Goal: Transaction & Acquisition: Purchase product/service

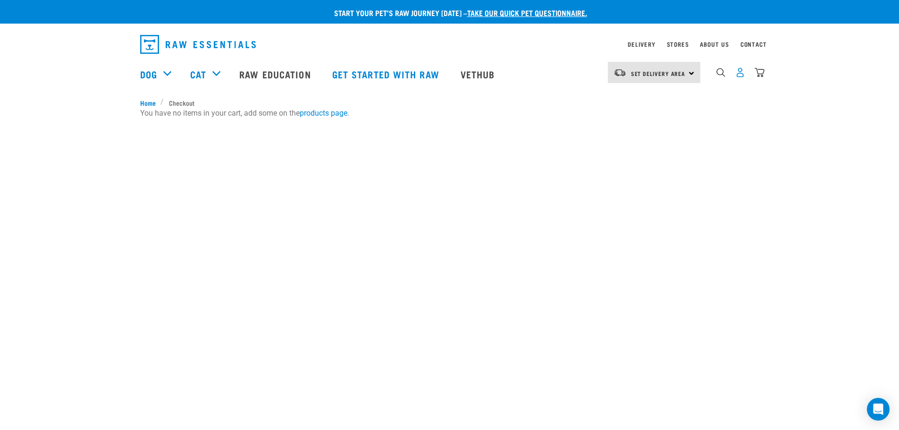
click at [741, 74] on img "dropdown navigation" at bounding box center [740, 72] width 10 height 10
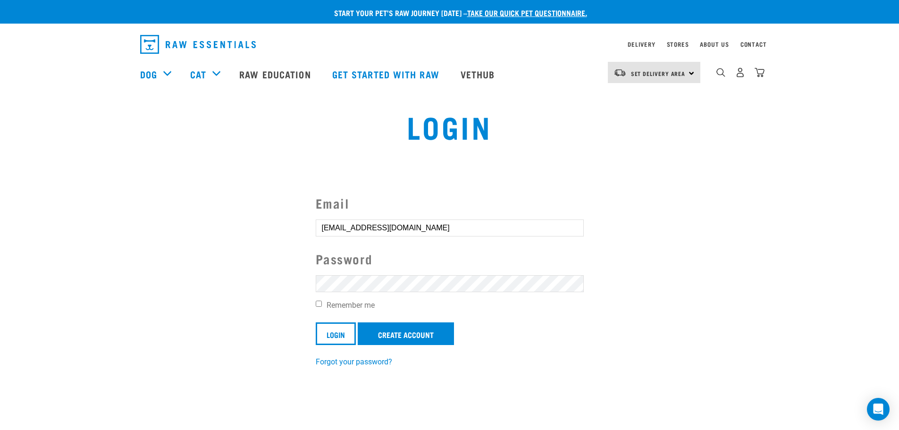
click at [322, 302] on label "Remember me" at bounding box center [450, 305] width 268 height 11
click at [322, 302] on input "Remember me" at bounding box center [319, 304] width 6 height 6
checkbox input "true"
click at [334, 339] on input "Login" at bounding box center [336, 333] width 40 height 23
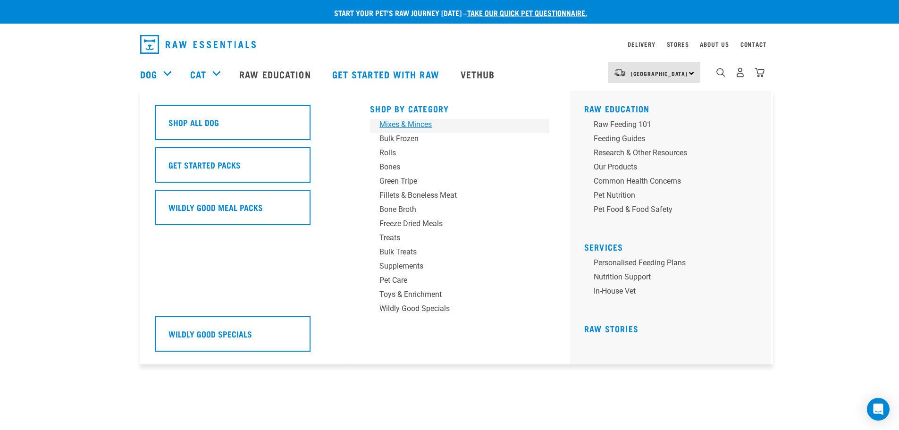
click at [393, 126] on div "Mixes & Minces" at bounding box center [452, 124] width 147 height 11
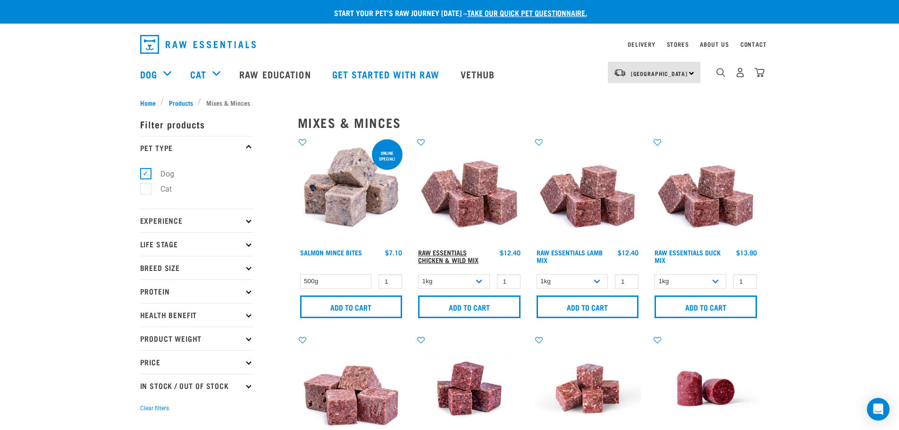
click at [447, 256] on link "Raw Essentials Chicken & Wild Mix" at bounding box center [448, 256] width 60 height 11
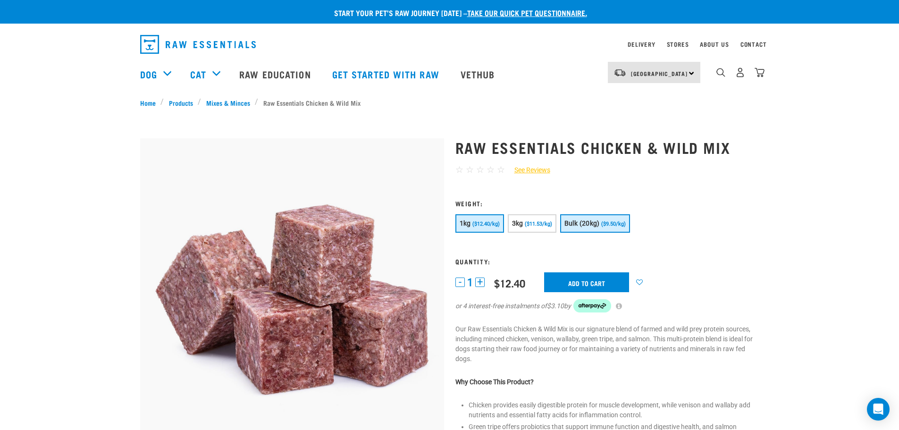
click at [621, 231] on button "Bulk (20kg) ($9.50/kg)" at bounding box center [595, 223] width 70 height 18
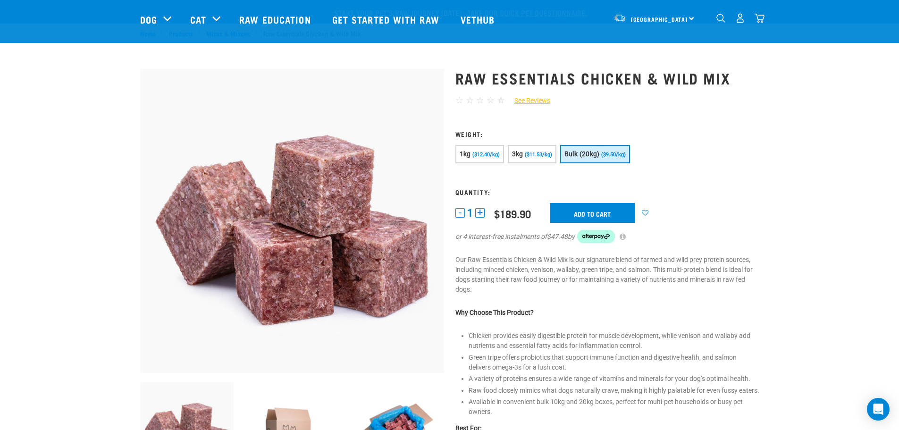
scroll to position [173, 0]
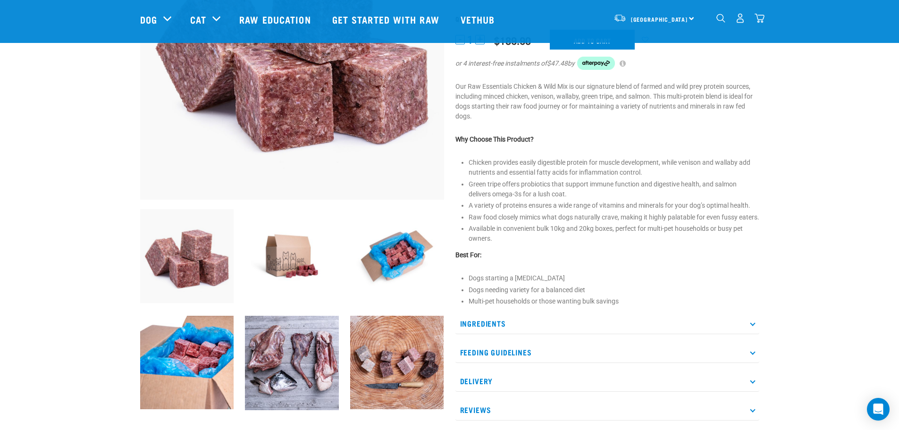
click at [754, 326] on icon at bounding box center [752, 323] width 5 height 5
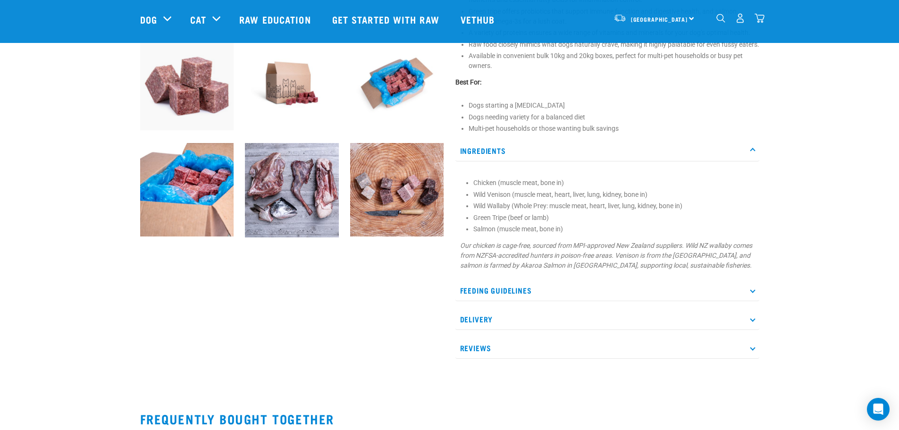
scroll to position [0, 0]
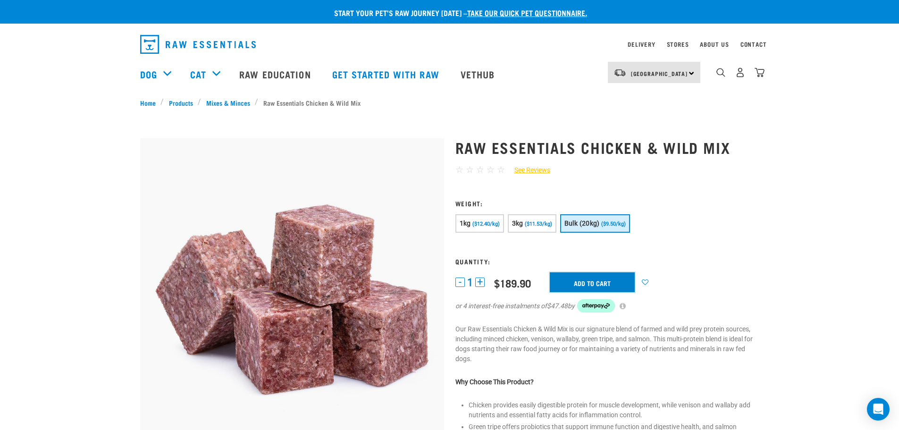
click at [592, 285] on input "Add to cart" at bounding box center [592, 282] width 85 height 20
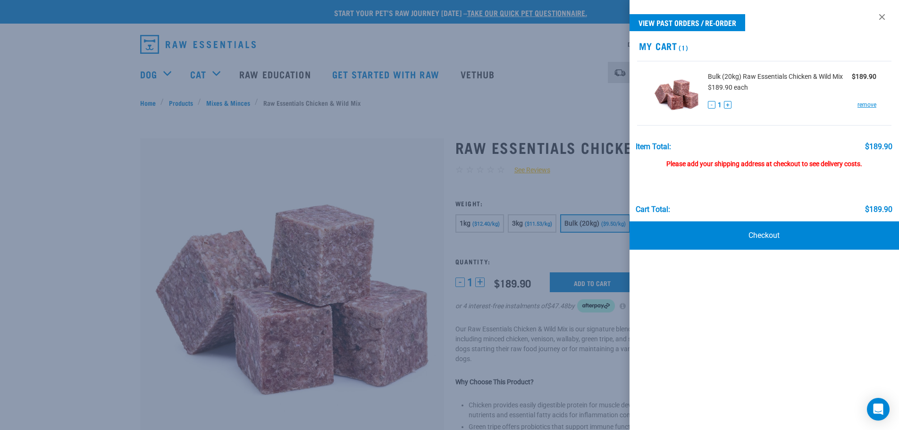
click at [760, 74] on div at bounding box center [449, 215] width 899 height 430
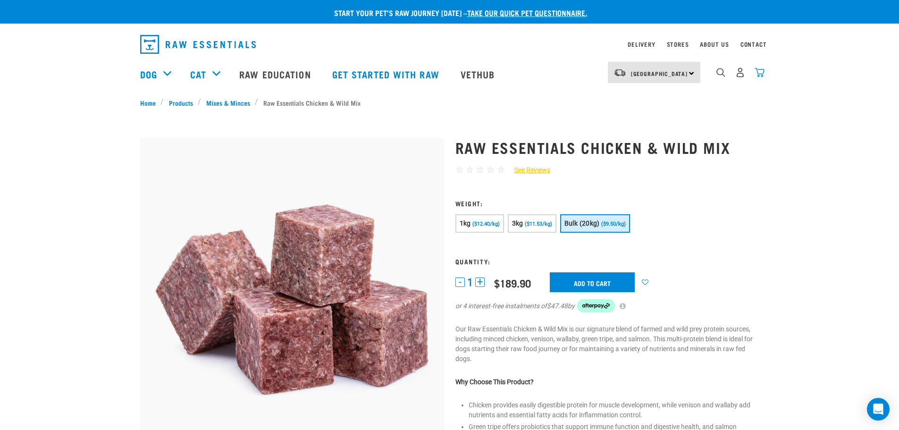
click at [758, 74] on img "dropdown navigation" at bounding box center [759, 72] width 10 height 10
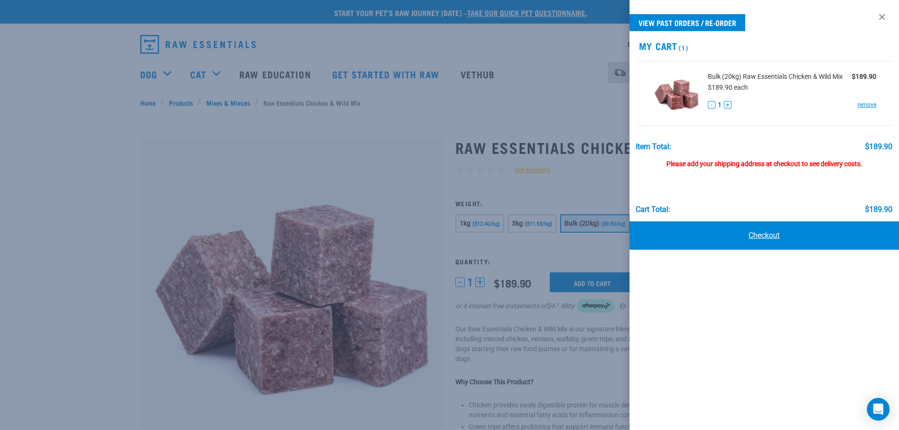
click at [767, 231] on link "Checkout" at bounding box center [764, 235] width 270 height 28
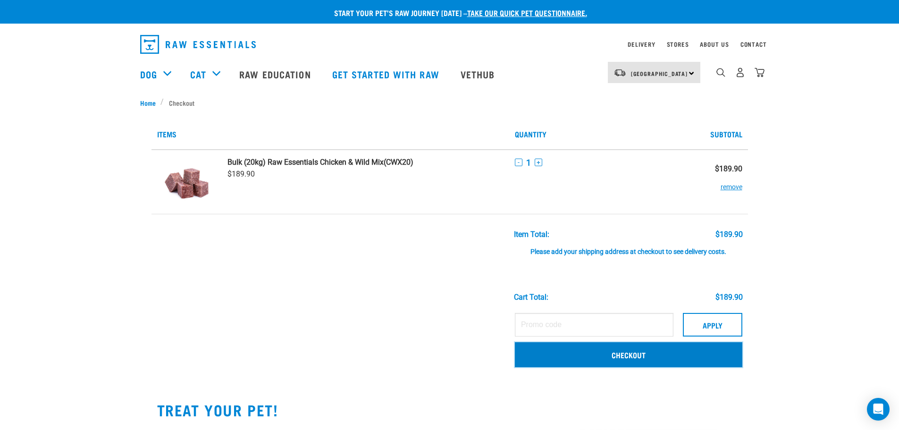
click at [619, 357] on link "Checkout" at bounding box center [628, 354] width 227 height 25
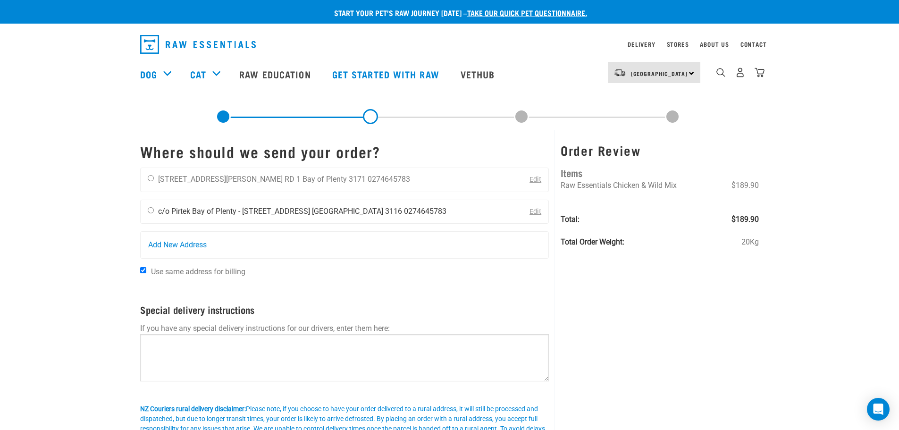
click at [148, 209] on input "radio" at bounding box center [151, 210] width 6 height 6
radio input "true"
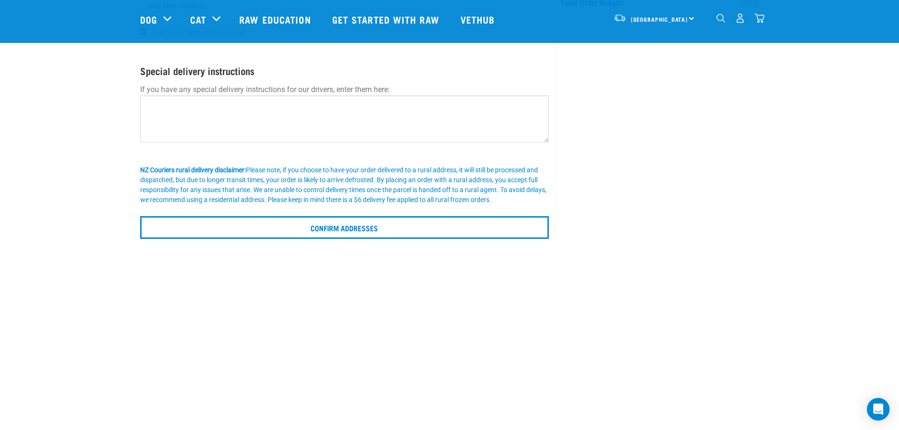
scroll to position [173, 0]
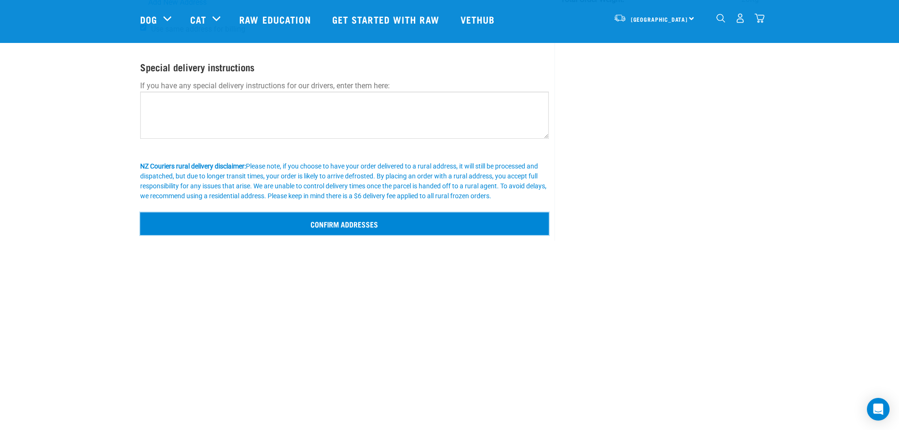
click at [342, 221] on input "Confirm addresses" at bounding box center [344, 223] width 409 height 23
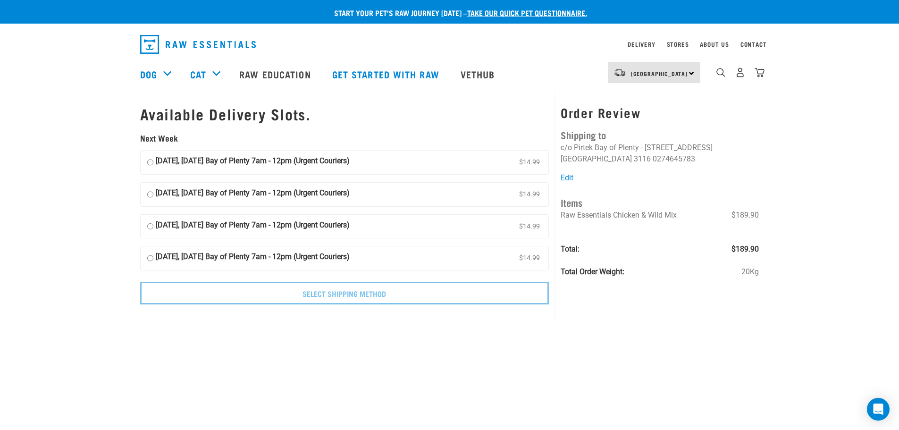
click at [151, 194] on input "20 August, Wednesday Bay of Plenty 7am - 12pm (Urgent Couriers) $14.99" at bounding box center [150, 194] width 6 height 14
radio input "true"
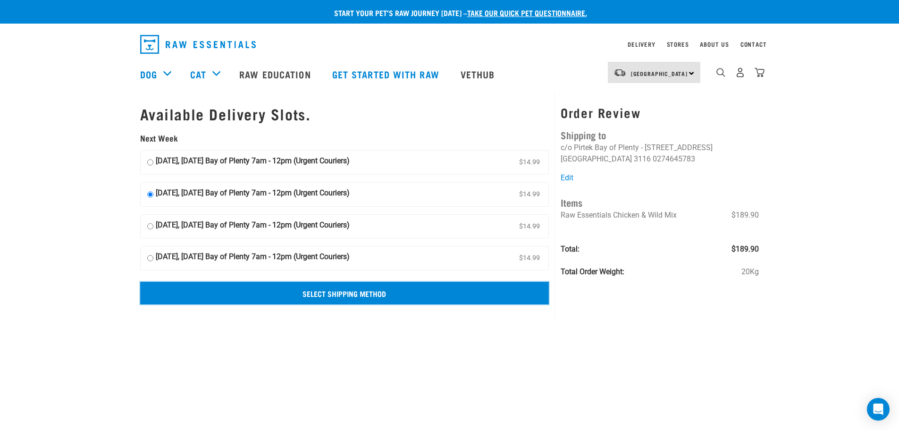
click at [334, 286] on input "Select Shipping Method" at bounding box center [344, 293] width 409 height 23
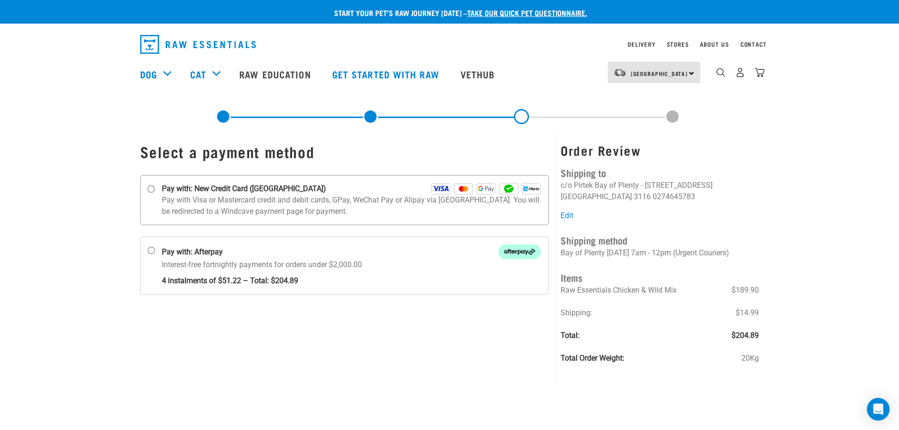
click at [151, 188] on input "Pay with: New Credit Card ([GEOGRAPHIC_DATA])" at bounding box center [151, 189] width 8 height 8
radio input "true"
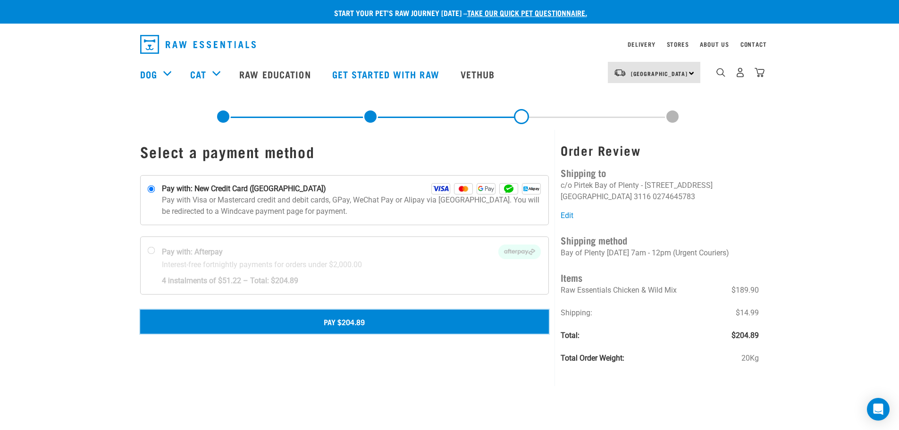
click at [370, 329] on button "Pay $204.89" at bounding box center [344, 322] width 409 height 24
